Goal: Information Seeking & Learning: Learn about a topic

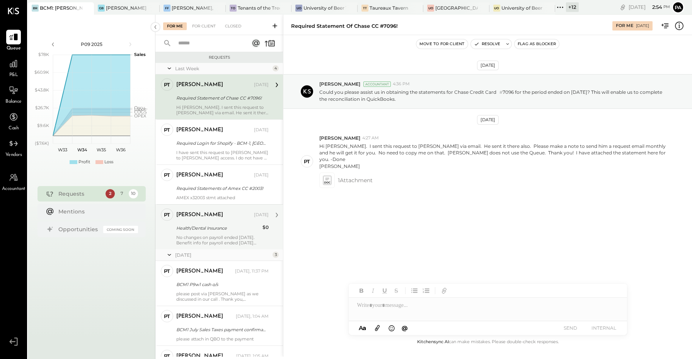
click at [222, 218] on div "[PERSON_NAME]" at bounding box center [214, 215] width 76 height 8
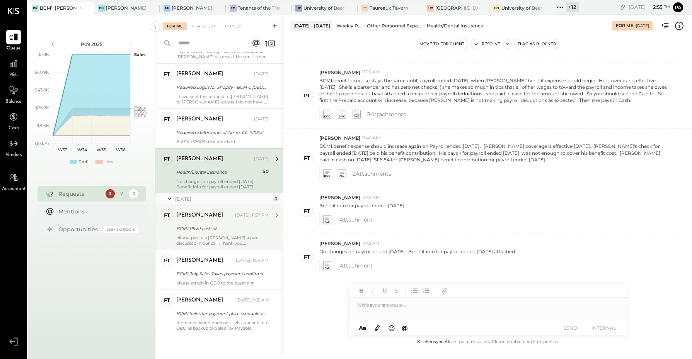
scroll to position [56, 0]
click at [197, 235] on div "please post via [PERSON_NAME] as we discussed in our call . Thank you, [PERSON_…" at bounding box center [222, 240] width 92 height 11
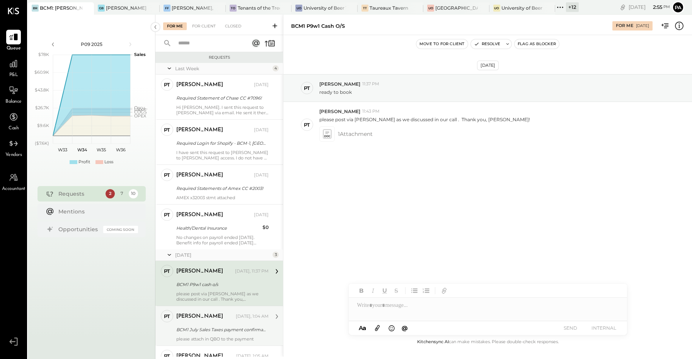
click at [199, 340] on div "please attach in QBO to the payment" at bounding box center [222, 339] width 92 height 5
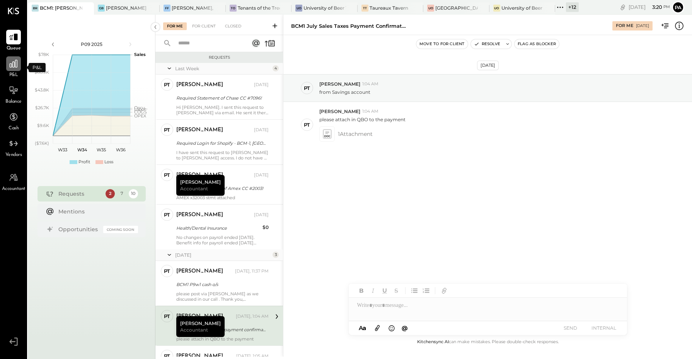
click at [6, 64] on div at bounding box center [13, 63] width 15 height 15
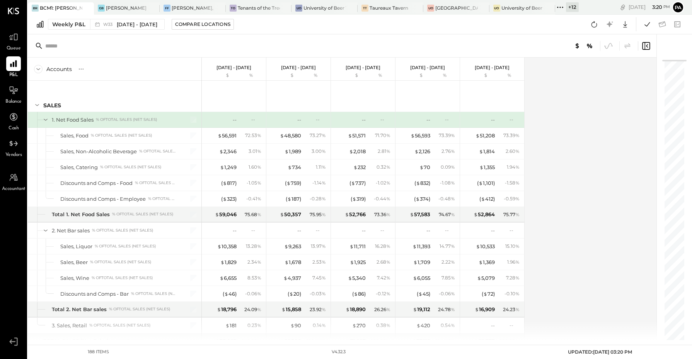
click at [104, 30] on div "Weekly P&L W33 [DATE] - [DATE] Compare Locations Google Sheets Excel" at bounding box center [360, 25] width 664 height 20
click at [102, 28] on div "Weekly P&L W33 [DATE] - [DATE] Compare Locations Google Sheets Excel" at bounding box center [360, 25] width 664 height 20
drag, startPoint x: 100, startPoint y: 28, endPoint x: 95, endPoint y: 17, distance: 11.9
click at [95, 17] on div "Weekly P&L W33 [DATE] - [DATE] Compare Locations Google Sheets Excel" at bounding box center [360, 25] width 664 height 20
click at [71, 26] on div "Weekly P&L" at bounding box center [68, 24] width 33 height 8
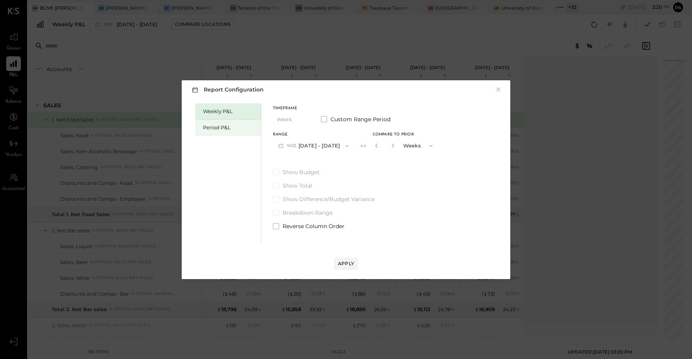
click at [213, 127] on div "Period P&L" at bounding box center [230, 127] width 54 height 7
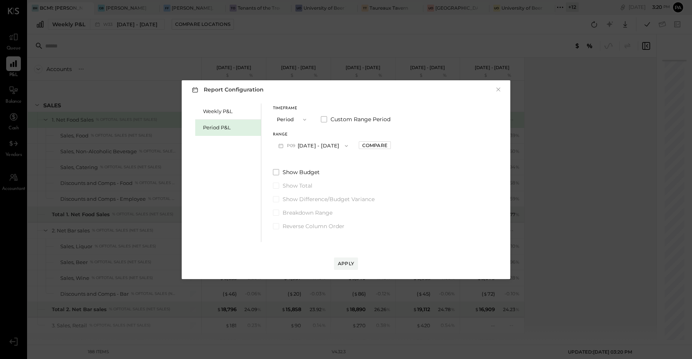
click at [325, 147] on button "P09 [DATE] - [DATE]" at bounding box center [313, 146] width 80 height 14
click at [327, 163] on span "[DATE] - [DATE]" at bounding box center [309, 163] width 37 height 7
click at [330, 141] on button "P08 [DATE] - [DATE]" at bounding box center [313, 146] width 80 height 14
click at [328, 161] on span "[DATE] - [DATE]" at bounding box center [309, 163] width 37 height 7
click at [349, 262] on div "Apply" at bounding box center [346, 263] width 16 height 7
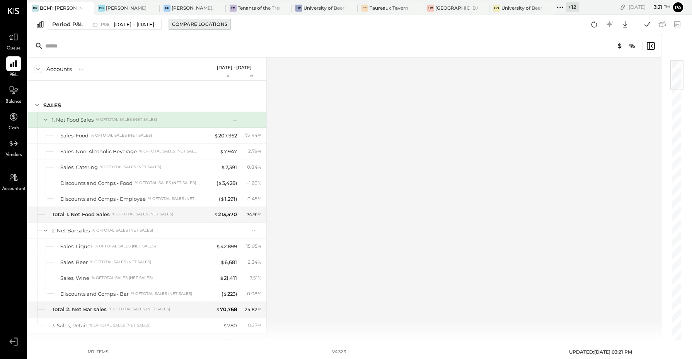
click at [193, 24] on div "Compare Locations" at bounding box center [199, 24] width 55 height 7
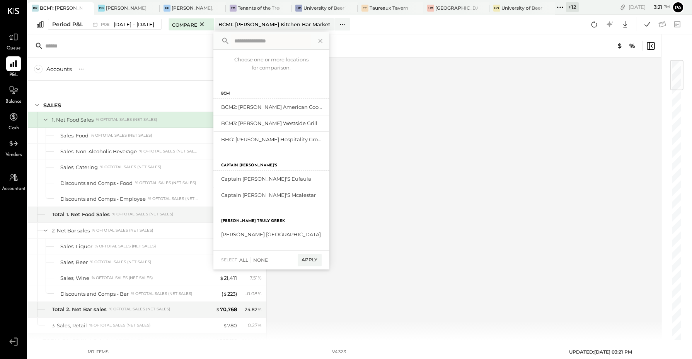
drag, startPoint x: 404, startPoint y: 96, endPoint x: 376, endPoint y: 89, distance: 29.0
click at [402, 95] on div "Accounts S % GL [DATE] - [DATE] $ % SALES 1. Net Food Sales % of TOTAL SALES (N…" at bounding box center [345, 199] width 634 height 283
click at [122, 22] on span "[DATE] - [DATE]" at bounding box center [134, 24] width 41 height 7
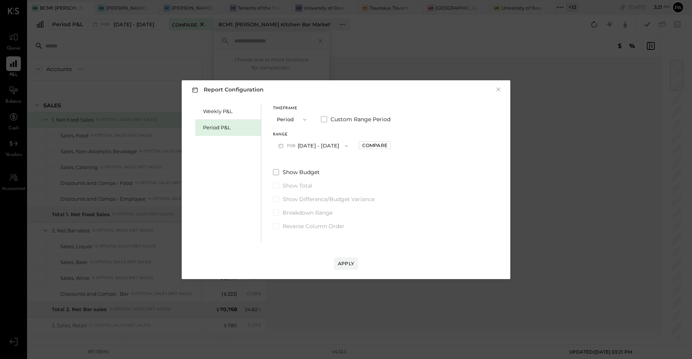
click at [275, 172] on span at bounding box center [276, 172] width 6 height 6
click at [346, 262] on div "Apply" at bounding box center [346, 263] width 16 height 7
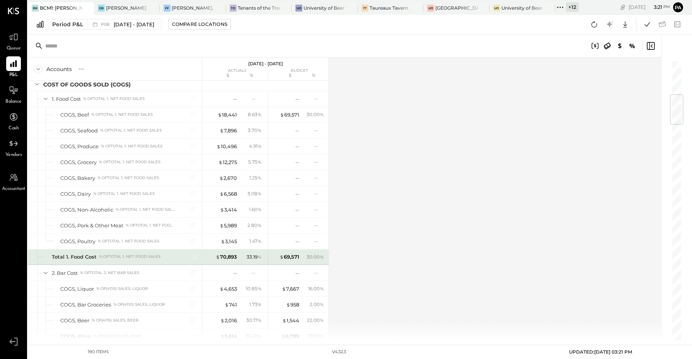
scroll to position [435, 0]
